Goal: Information Seeking & Learning: Learn about a topic

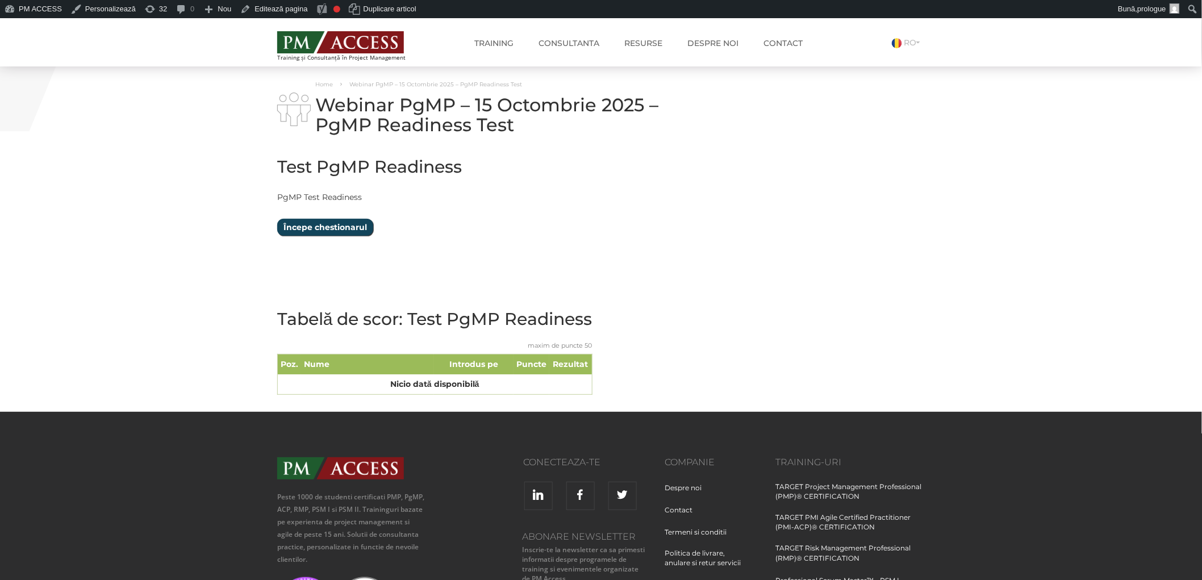
click at [339, 224] on input "Începe chestionarul" at bounding box center [325, 227] width 96 height 17
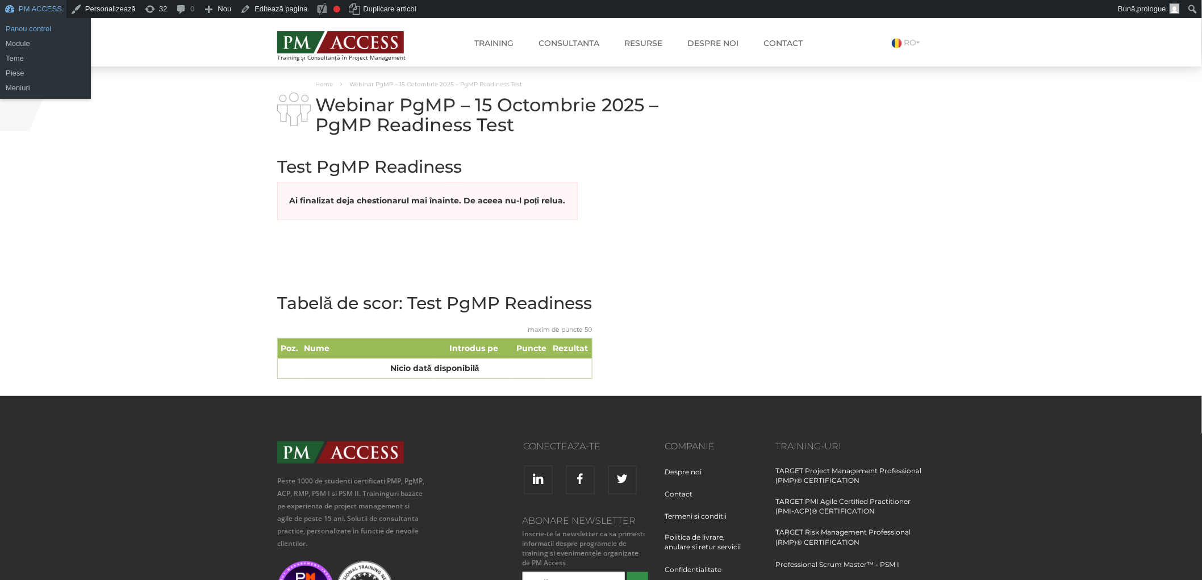
click at [27, 31] on link "Panou control" at bounding box center [45, 29] width 91 height 15
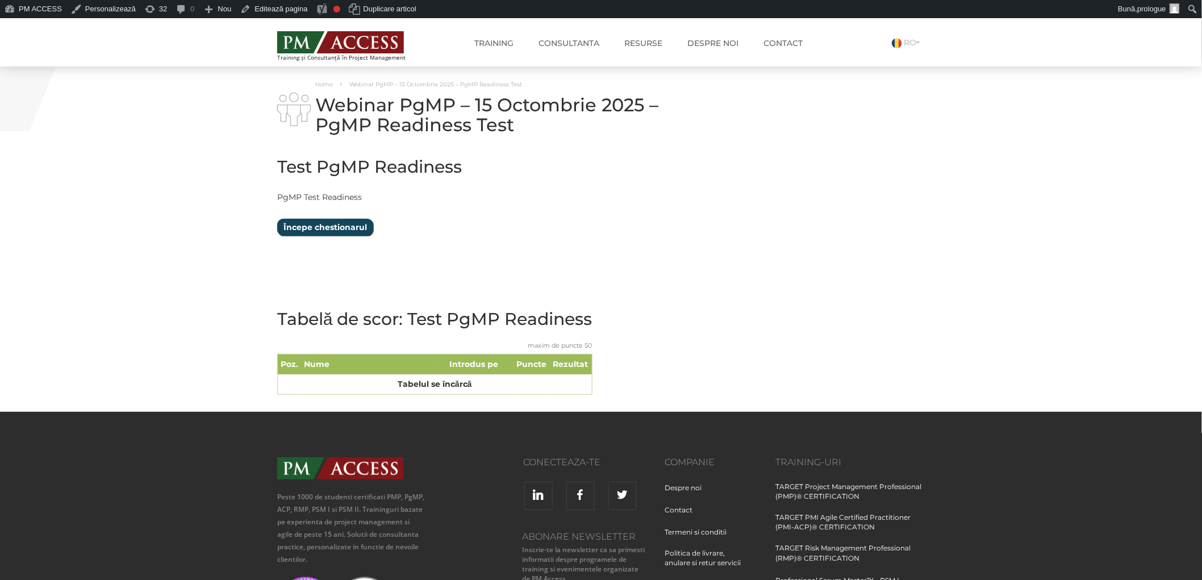
click at [336, 223] on input "Începe chestionarul" at bounding box center [325, 227] width 96 height 17
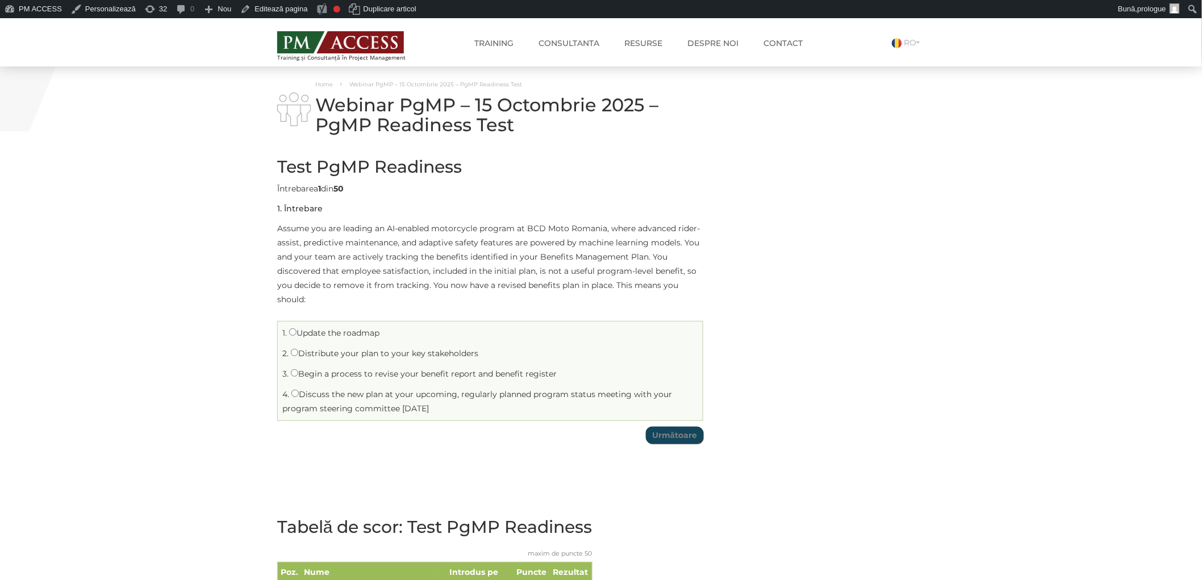
drag, startPoint x: 276, startPoint y: 205, endPoint x: 476, endPoint y: 334, distance: 238.0
click at [476, 334] on div "Test PgMP Readiness Limită de timp: 0 Rezumat chestionar 0 din 50 întrebări fin…" at bounding box center [490, 383] width 443 height 474
click at [898, 338] on div "Test PgMP Readiness Limită de timp: 0 Rezumat chestionar 0 din 50 întrebări fin…" at bounding box center [601, 383] width 665 height 474
click at [888, 305] on div "Test PgMP Readiness Limită de timp: 0 Rezumat chestionar 0 din 50 întrebări fin…" at bounding box center [601, 383] width 665 height 474
click at [1111, 58] on header "Training și Consultanță în Project Management Training TARGET Project Managemen…" at bounding box center [601, 42] width 1202 height 48
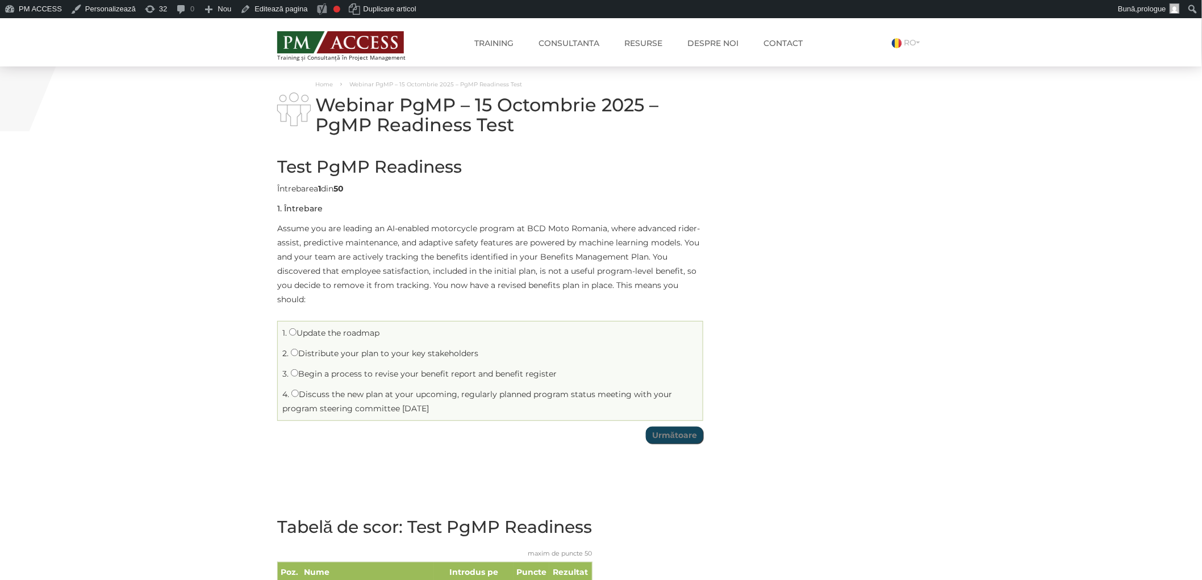
click at [1122, 197] on div "Home Webinar PgMP – 15 Octombrie 2025 – PgMP Readiness Test Webinar PgMP – 15 O…" at bounding box center [601, 342] width 1202 height 553
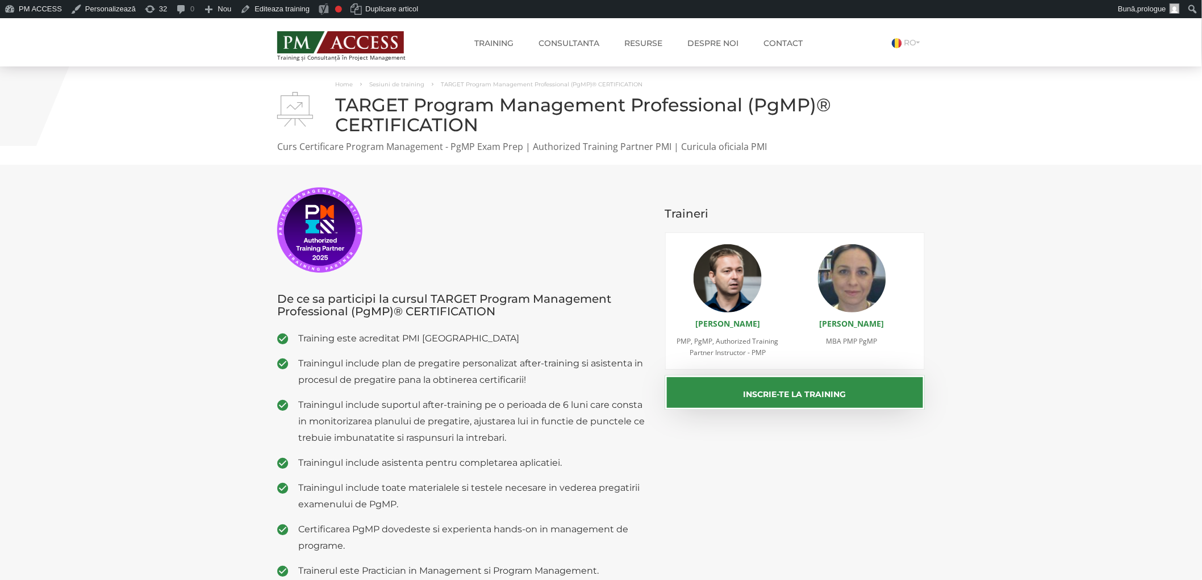
click at [1032, 447] on section "De ce sa participi la cursul TARGET Program Management Professional (PgMP)® CER…" at bounding box center [601, 387] width 1202 height 445
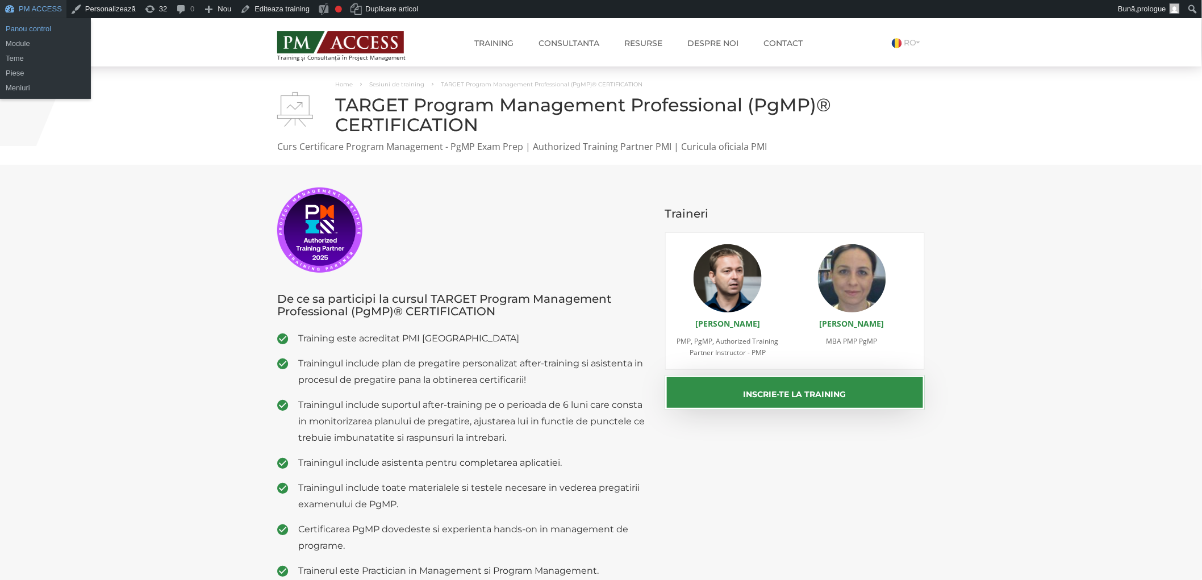
click at [26, 32] on link "Panou control" at bounding box center [45, 29] width 91 height 15
